Goal: Information Seeking & Learning: Learn about a topic

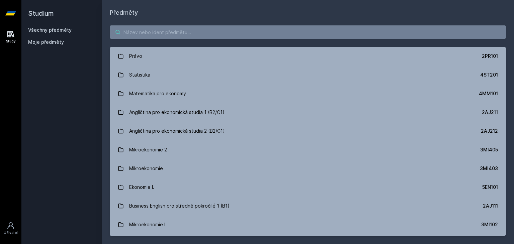
click at [241, 32] on input "search" at bounding box center [308, 31] width 396 height 13
type input "ť"
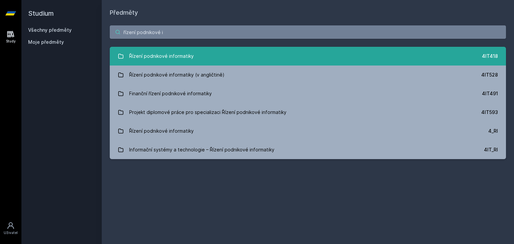
type input "řízení podnikové i"
click at [342, 49] on link "Řízení podnikové informatiky 4IT418" at bounding box center [308, 56] width 396 height 19
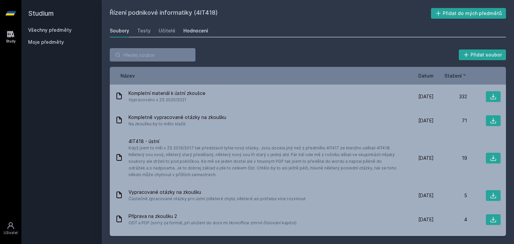
click at [190, 33] on div "Hodnocení" at bounding box center [195, 30] width 25 height 7
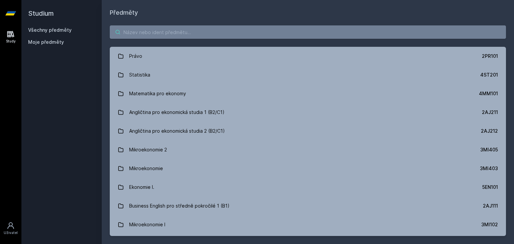
click at [141, 38] on input "search" at bounding box center [308, 31] width 396 height 13
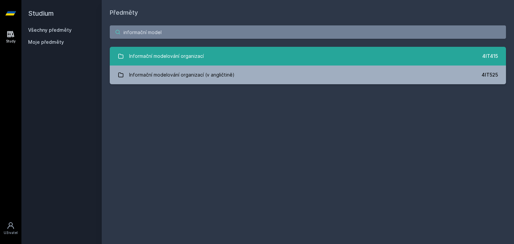
type input "informační model"
click at [187, 51] on div "Informační modelování organizací" at bounding box center [166, 55] width 75 height 13
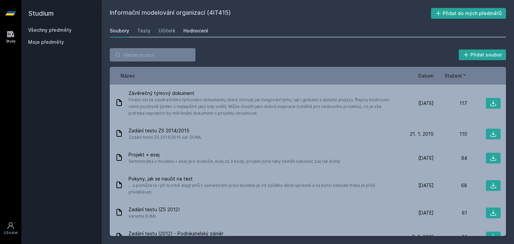
click at [197, 32] on div "Hodnocení" at bounding box center [195, 30] width 25 height 7
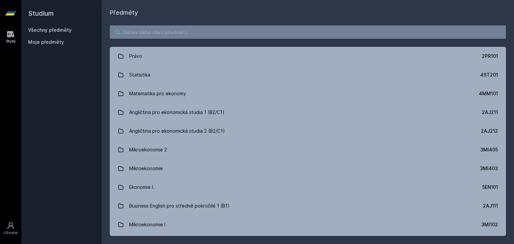
click at [199, 25] on input "search" at bounding box center [308, 31] width 396 height 13
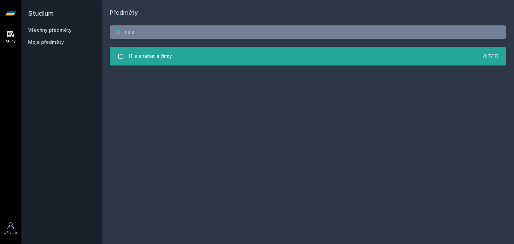
type input "it a a"
click at [197, 60] on link "IT a anatomie firmy 4IT411" at bounding box center [308, 56] width 396 height 19
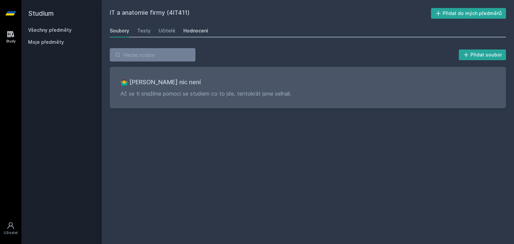
click at [195, 31] on div "Hodnocení" at bounding box center [195, 30] width 25 height 7
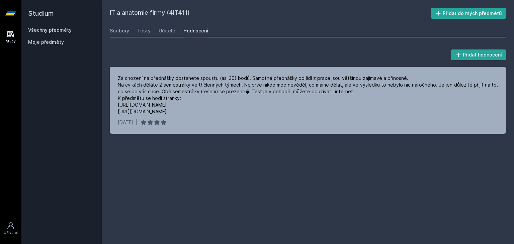
click at [201, 54] on div "Přidat hodnocení" at bounding box center [308, 54] width 396 height 13
